Goal: Navigation & Orientation: Find specific page/section

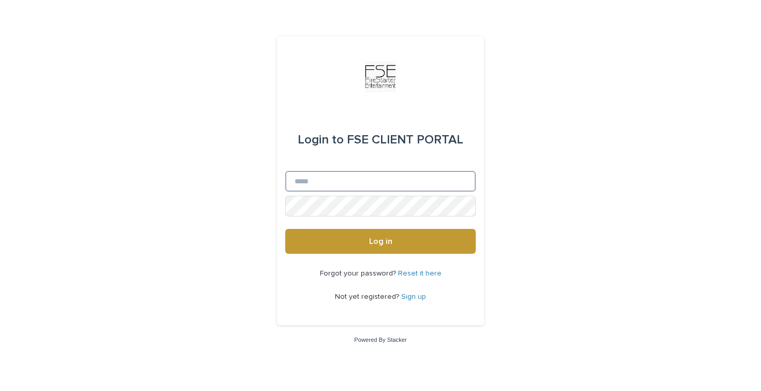
click at [303, 183] on input "Email" at bounding box center [380, 181] width 191 height 21
type input "**********"
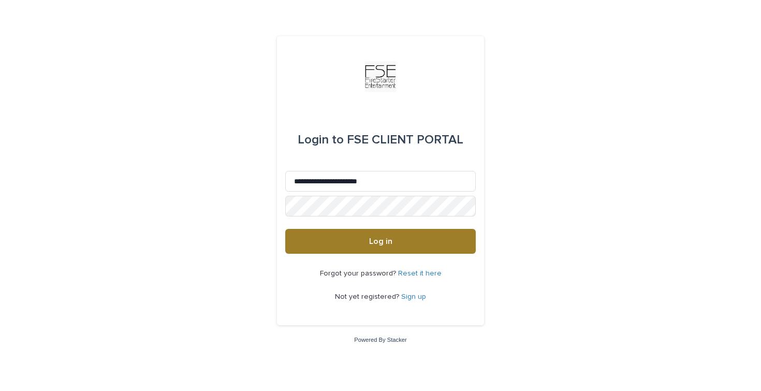
click at [374, 240] on span "Log in" at bounding box center [380, 241] width 23 height 8
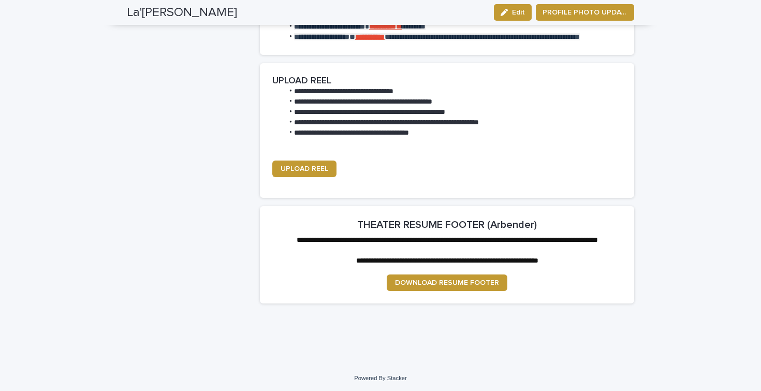
scroll to position [1343, 0]
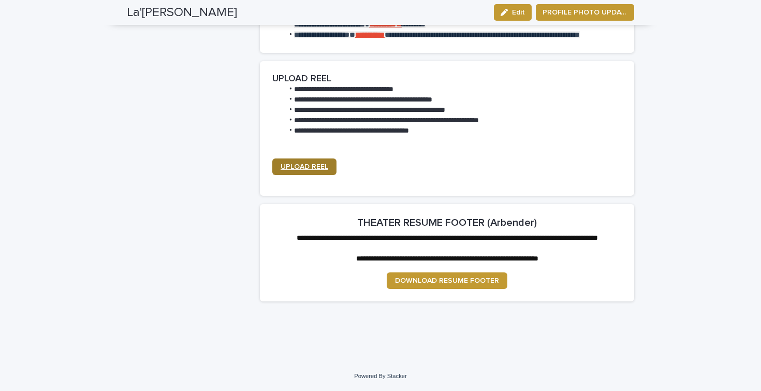
click at [309, 170] on span "UPLOAD REEL" at bounding box center [305, 166] width 48 height 7
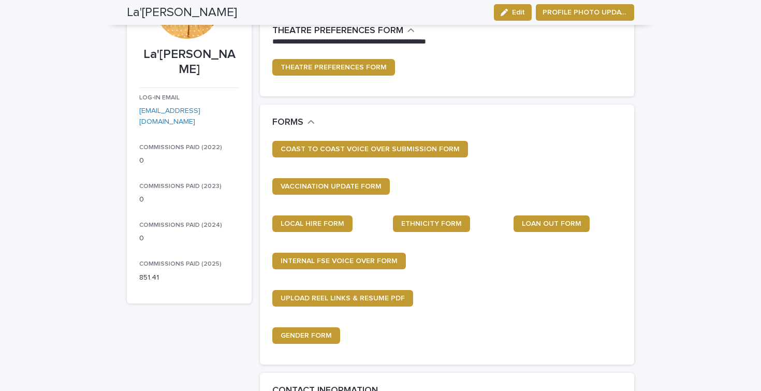
scroll to position [0, 0]
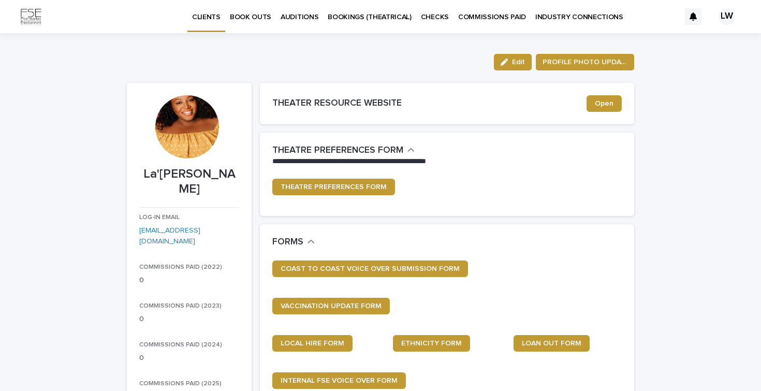
click at [244, 19] on p "BOOK OUTS" at bounding box center [250, 11] width 41 height 22
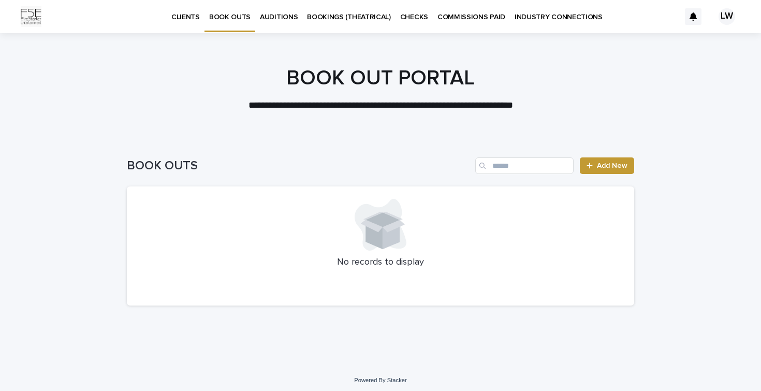
click at [274, 19] on p "AUDITIONS" at bounding box center [279, 11] width 38 height 22
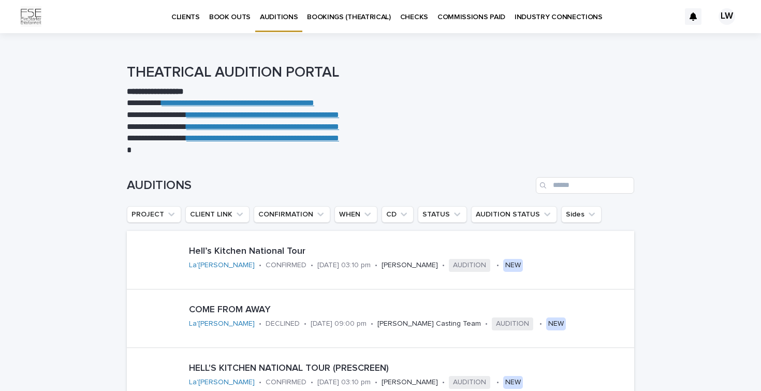
click at [188, 19] on p "CLIENTS" at bounding box center [185, 11] width 28 height 22
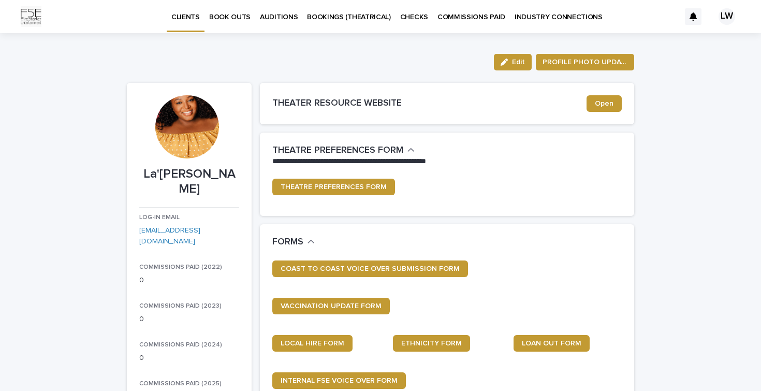
click at [319, 19] on p "BOOKINGS (THEATRICAL)" at bounding box center [349, 11] width 84 height 22
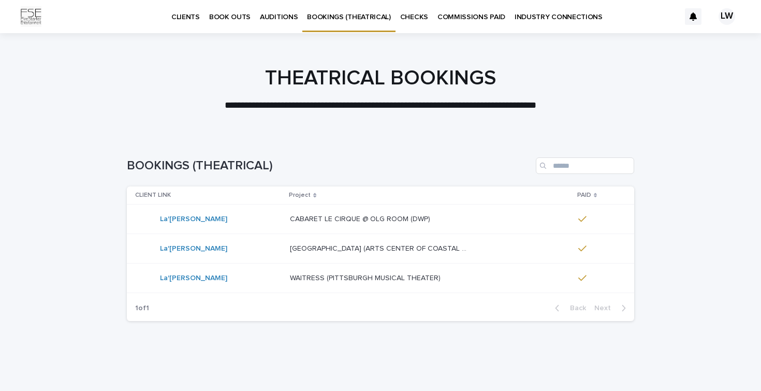
scroll to position [20, 0]
